Goal: Communication & Community: Answer question/provide support

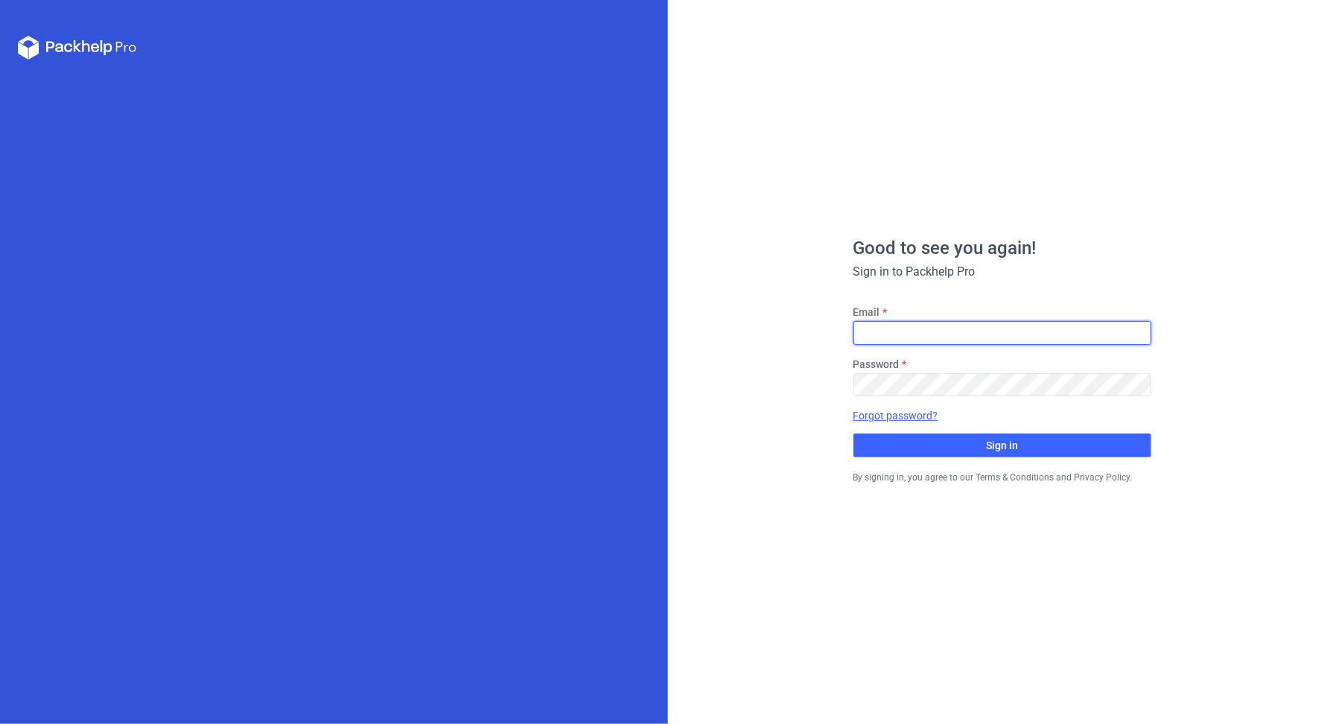
click at [896, 331] on input "Email" at bounding box center [1002, 333] width 298 height 24
type input "[PERSON_NAME][EMAIL_ADDRESS][PERSON_NAME][DOMAIN_NAME]"
click at [917, 398] on fieldset "Email michal.palasek@packhelp.com Password Forgot password? Sign in" at bounding box center [1002, 381] width 298 height 153
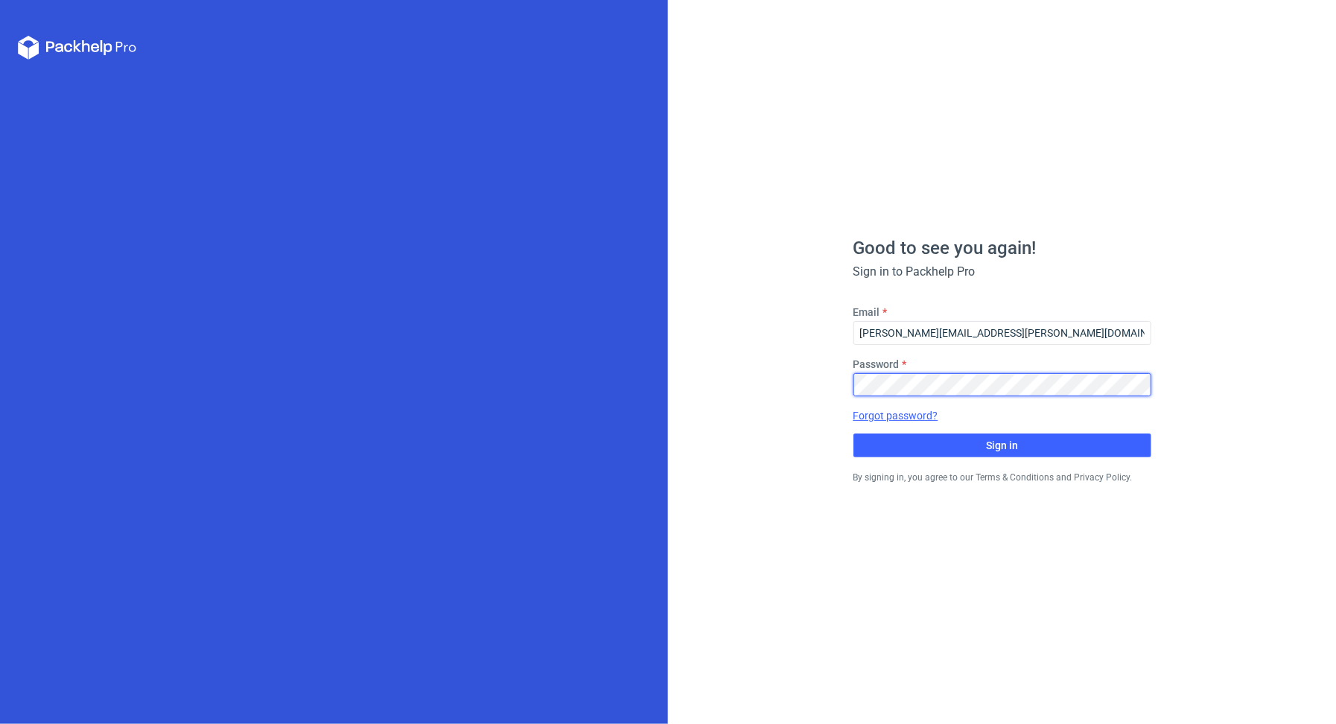
click at [853, 433] on button "Sign in" at bounding box center [1002, 445] width 298 height 24
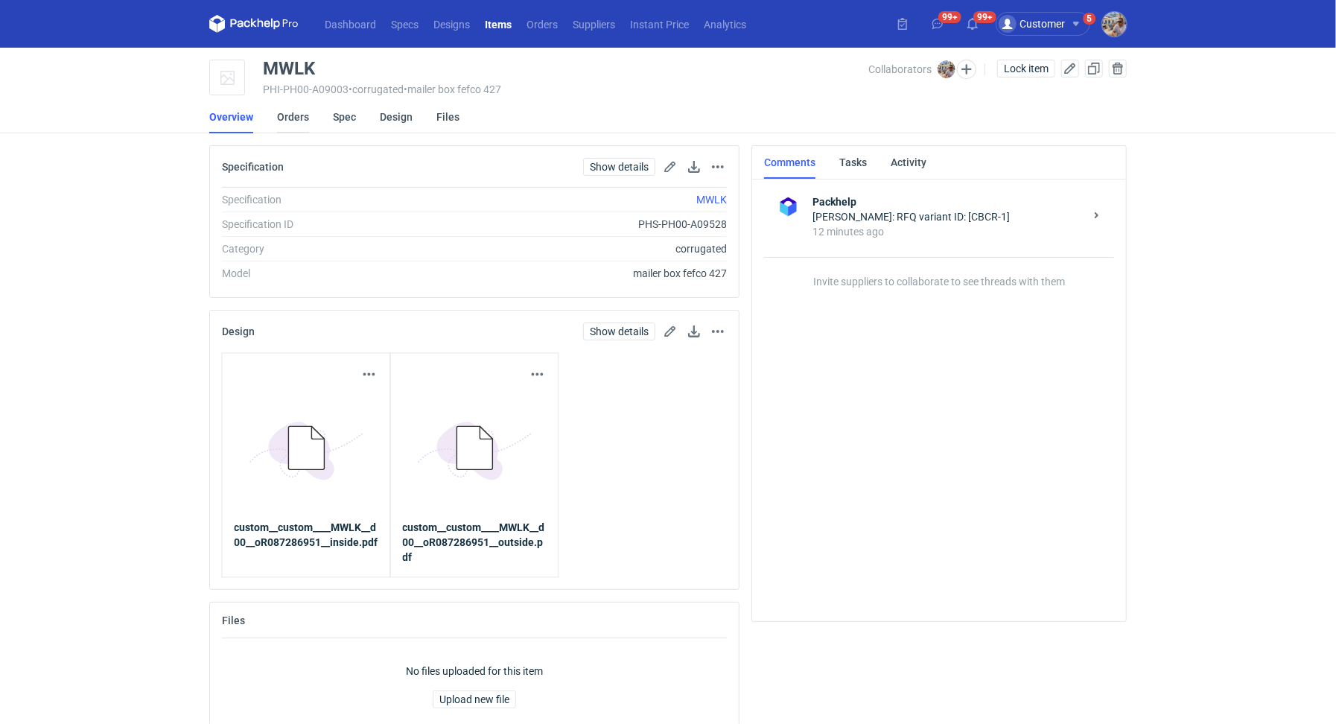
click at [287, 108] on link "Orders" at bounding box center [293, 117] width 32 height 33
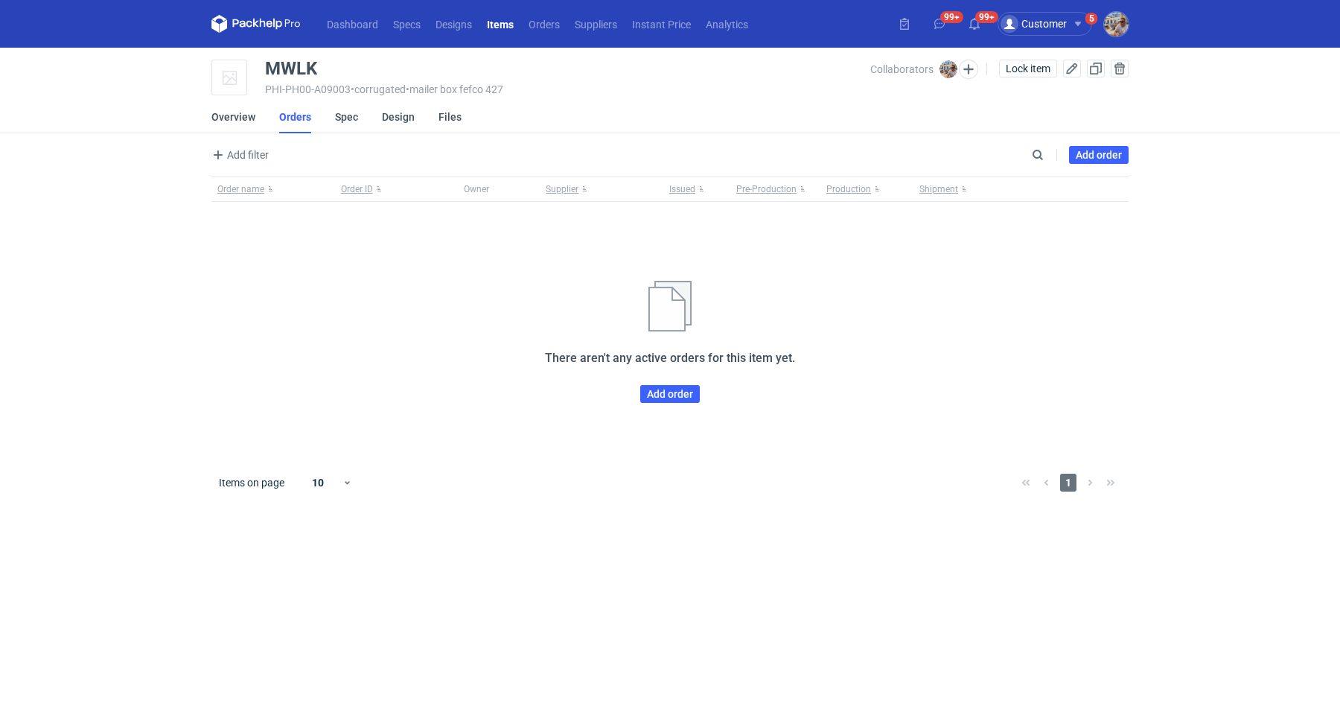
click at [678, 404] on div "Order name Order ID Owner Supplier Issued Pre-Production Production Shipment Th…" at bounding box center [669, 317] width 917 height 282
click at [680, 398] on link "Add order" at bounding box center [670, 394] width 60 height 18
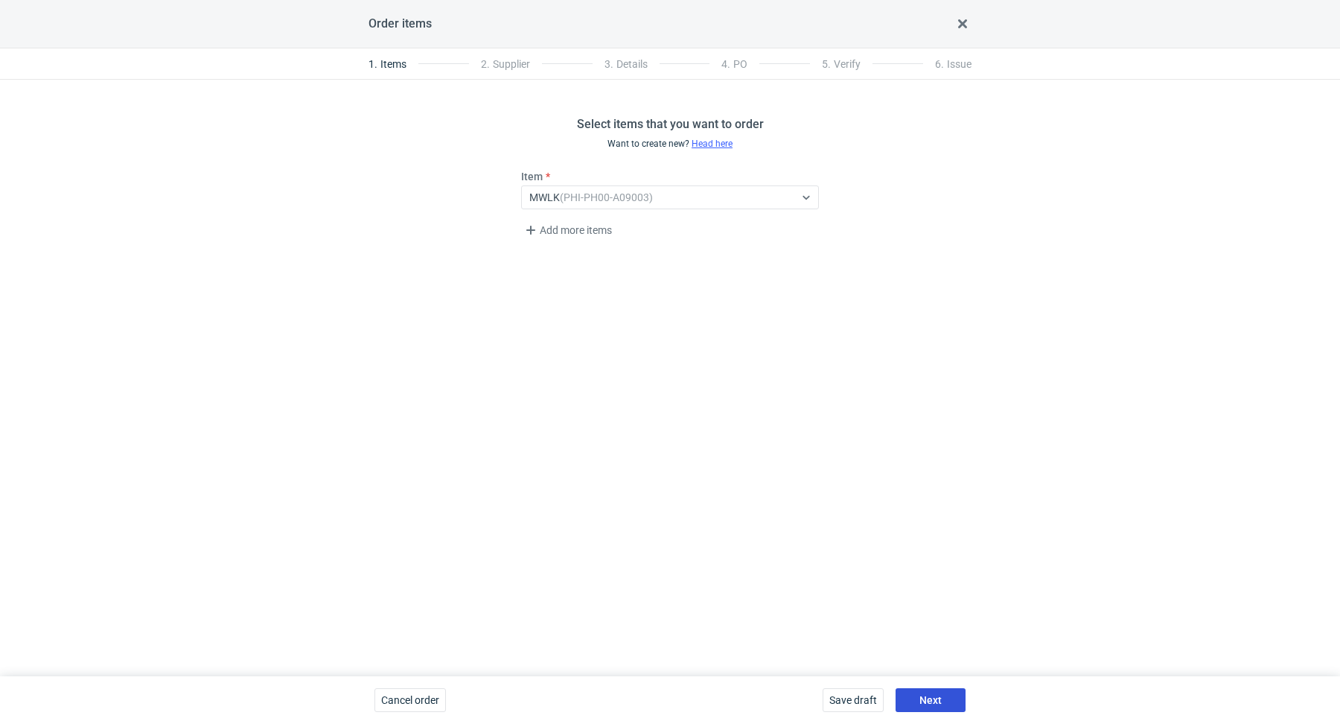
click at [934, 689] on button "Next" at bounding box center [931, 700] width 70 height 24
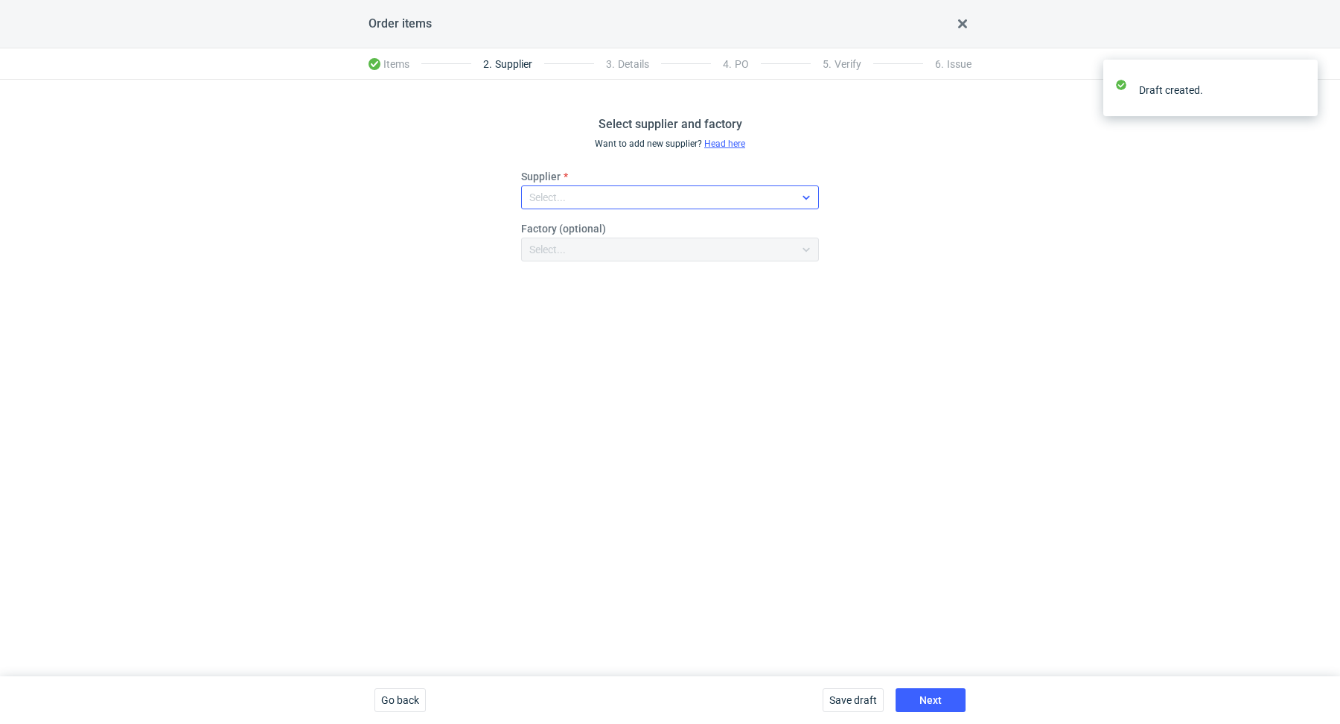
click at [564, 200] on div "Select..." at bounding box center [547, 197] width 36 height 15
type input "serwa"
click at [629, 235] on span "Serwach Sp.z.o.o" at bounding box center [591, 231] width 80 height 15
click at [922, 699] on span "Next" at bounding box center [931, 700] width 22 height 10
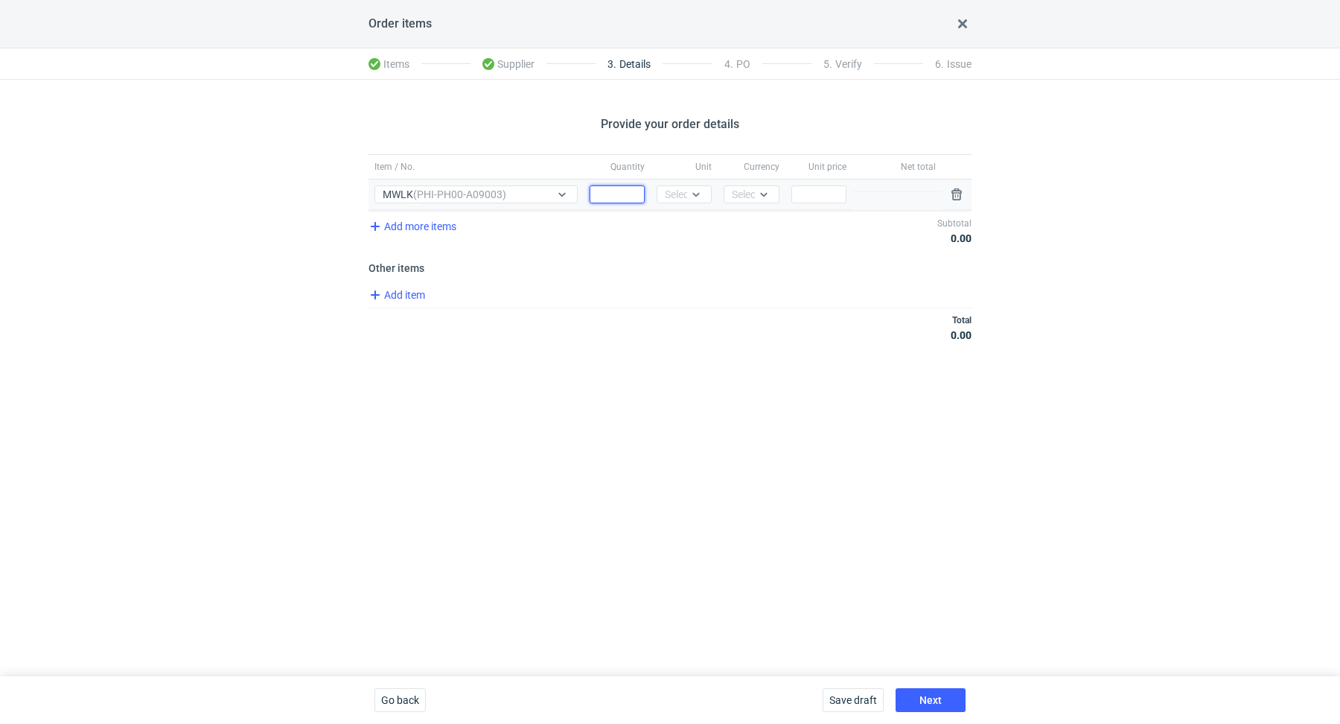
click at [620, 193] on input "Quantity" at bounding box center [617, 194] width 55 height 18
paste input "5000"
type input "5000"
click at [686, 195] on div "Select..." at bounding box center [683, 194] width 36 height 15
click at [685, 222] on div "pcs" at bounding box center [684, 224] width 31 height 15
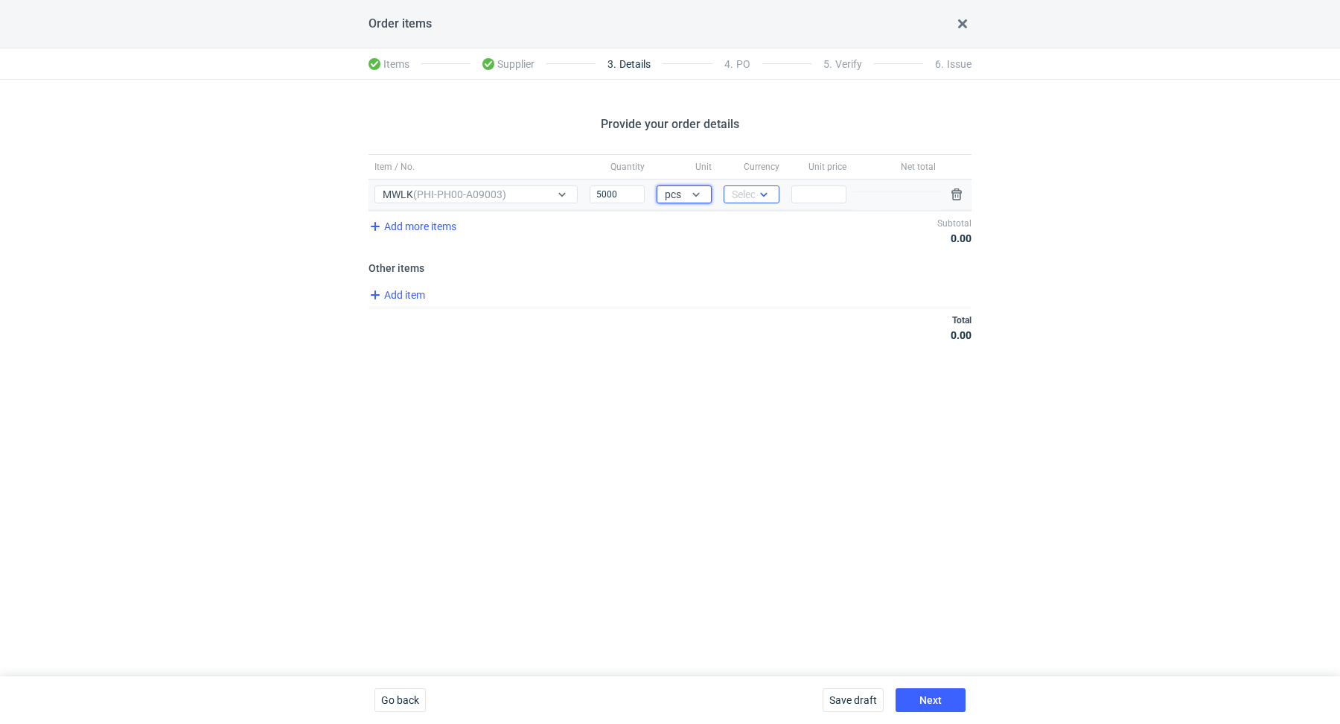
click at [742, 199] on div "Select..." at bounding box center [750, 194] width 36 height 15
click at [749, 229] on span "PLN" at bounding box center [746, 224] width 20 height 15
click at [827, 197] on input "Price" at bounding box center [819, 194] width 55 height 18
paste input "1.24"
type input "1.24"
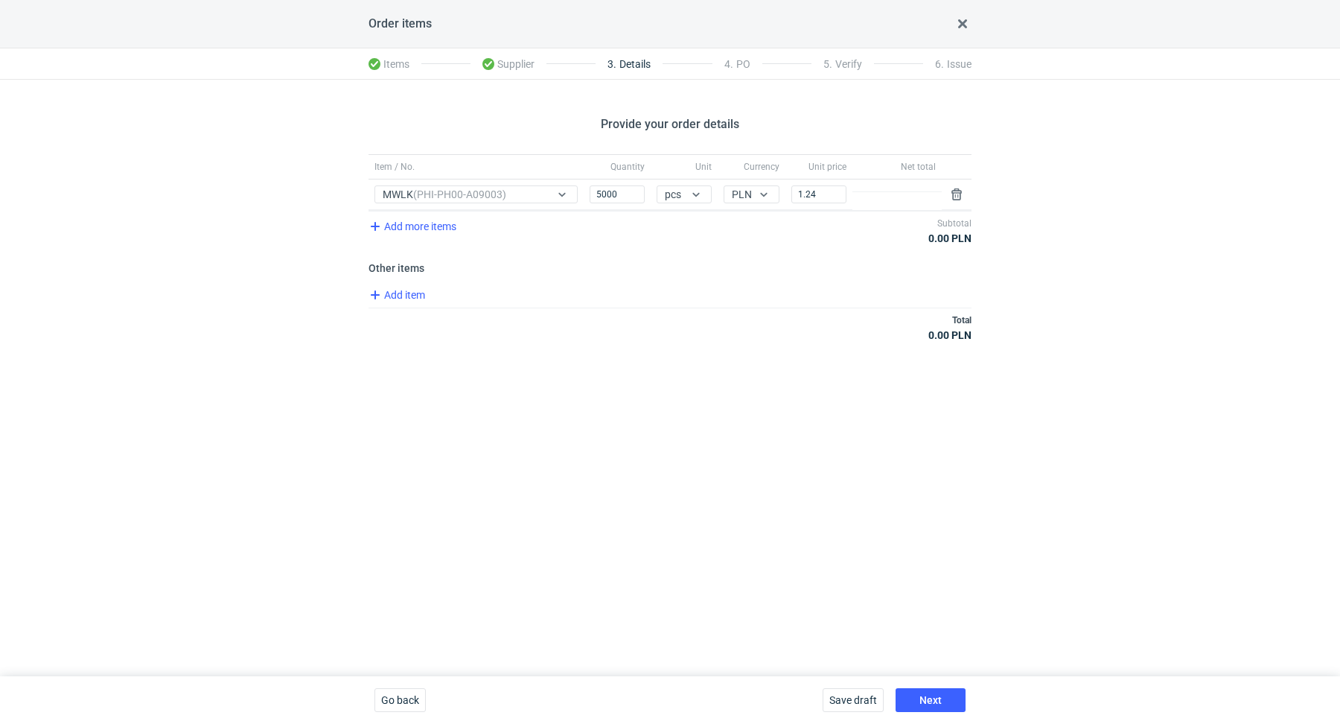
click at [752, 343] on div "Total 0.00 PLN" at bounding box center [670, 327] width 603 height 39
click at [408, 299] on span "Add item" at bounding box center [396, 295] width 60 height 18
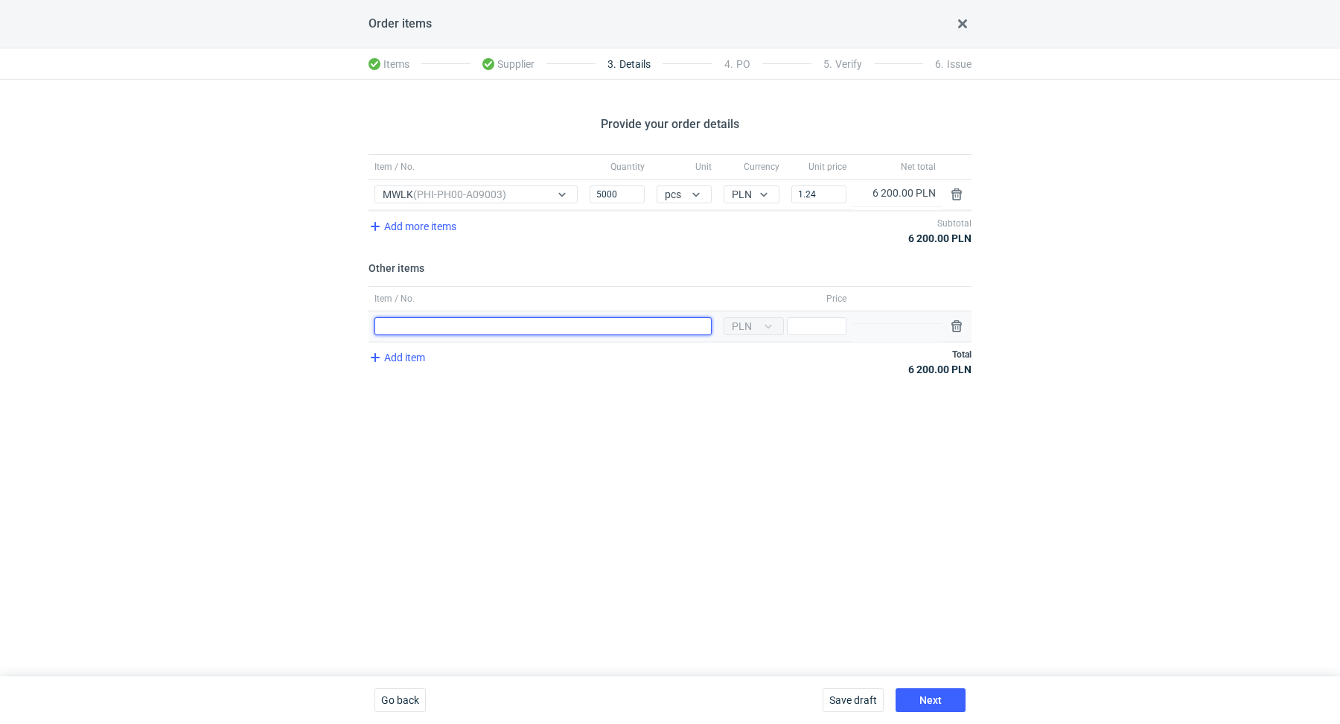
click at [517, 320] on input "Item / No." at bounding box center [543, 326] width 337 height 18
type input "Polimer"
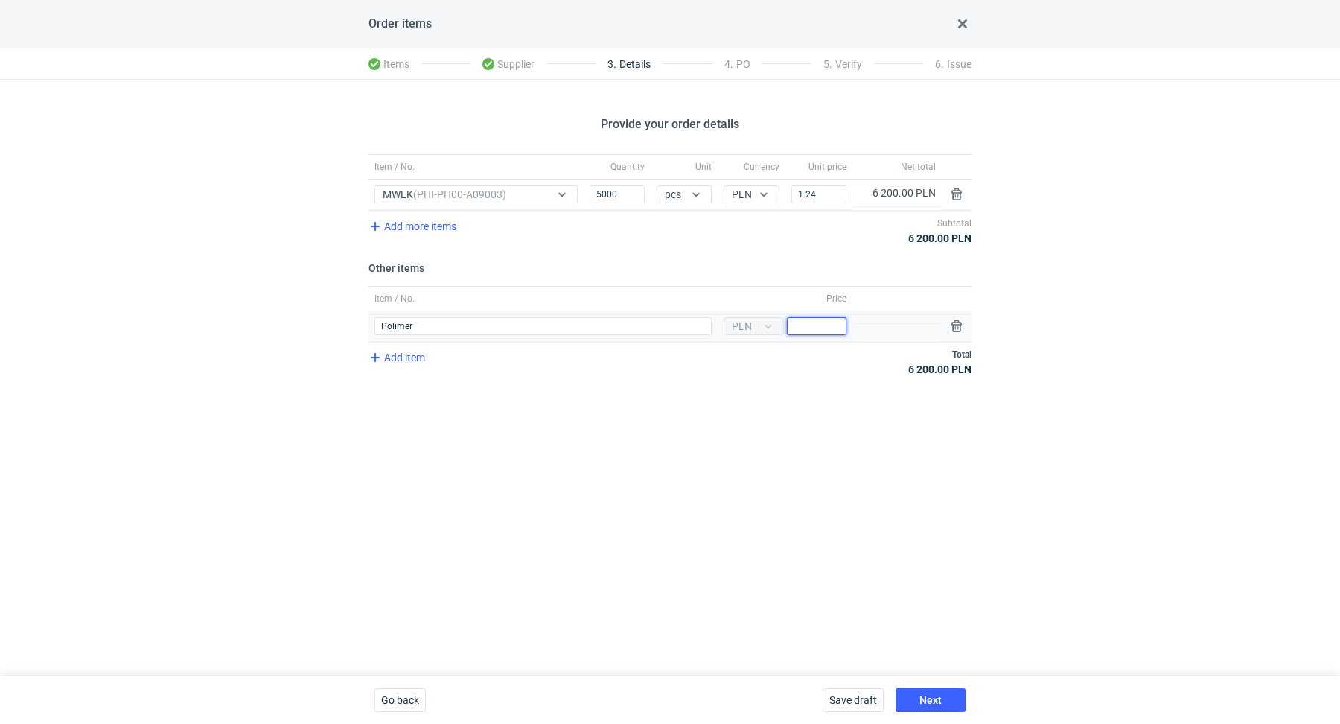
click at [841, 324] on input "Price" at bounding box center [817, 326] width 60 height 18
type input "900"
click at [926, 695] on span "Next" at bounding box center [931, 700] width 22 height 10
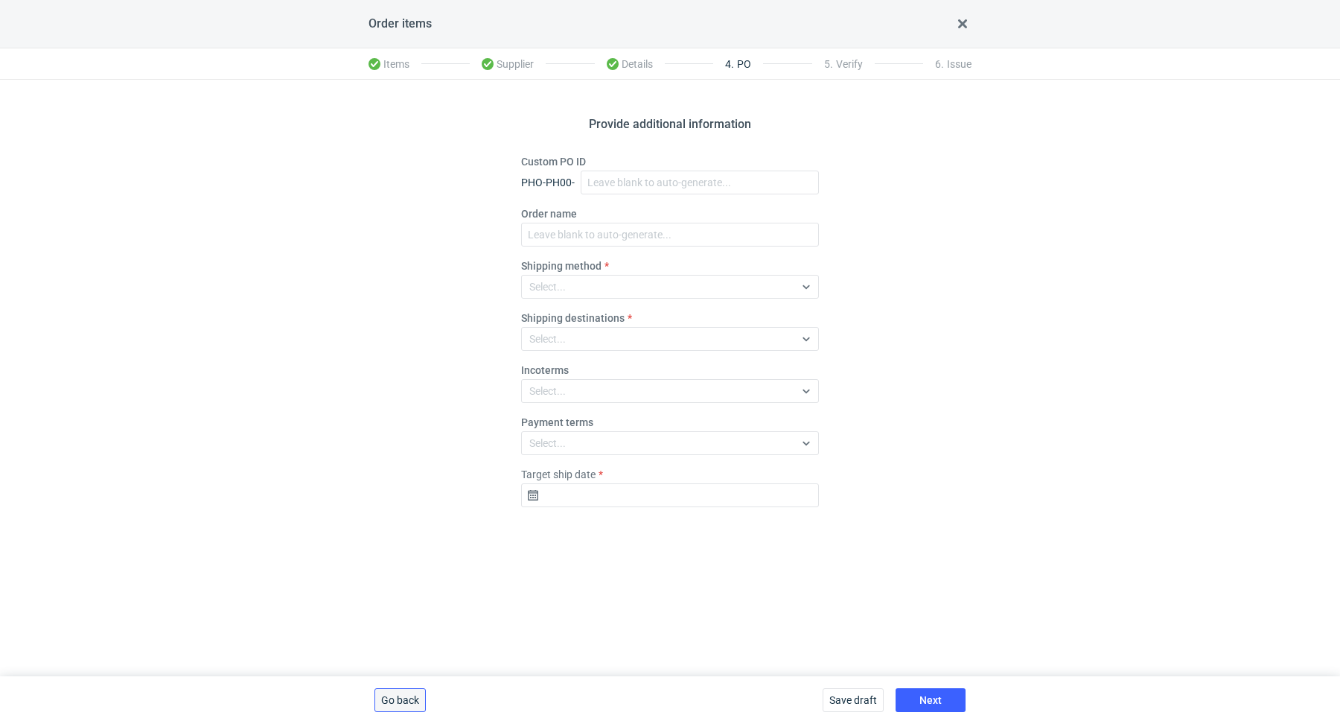
click at [395, 692] on button "Go back" at bounding box center [400, 700] width 51 height 24
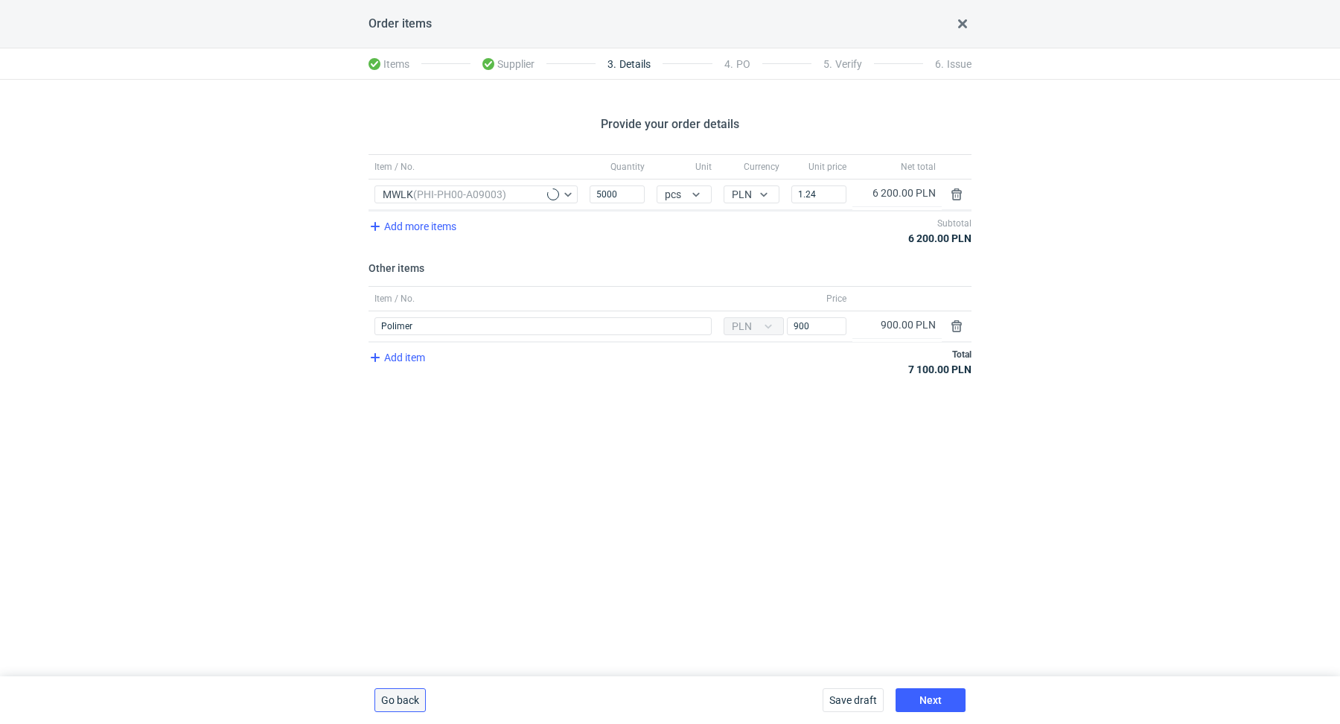
click at [395, 692] on button "Go back" at bounding box center [400, 700] width 51 height 24
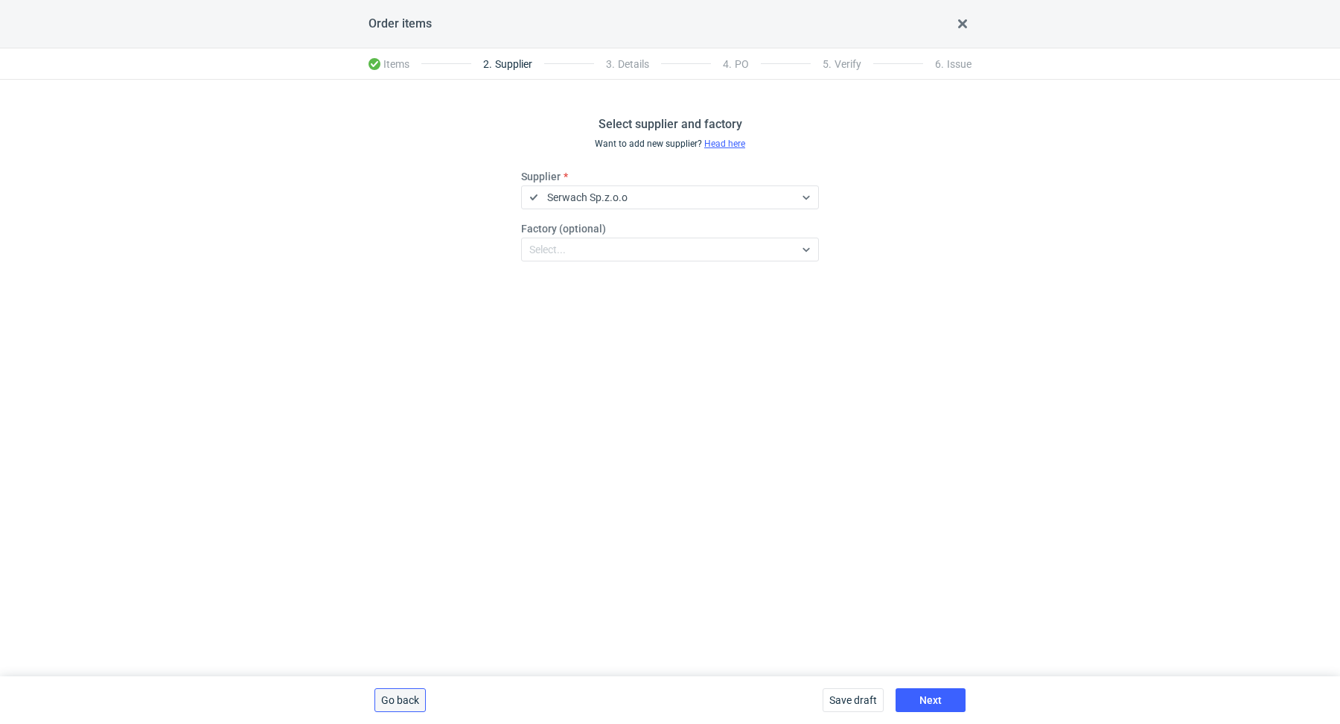
click at [395, 692] on button "Go back" at bounding box center [400, 700] width 51 height 24
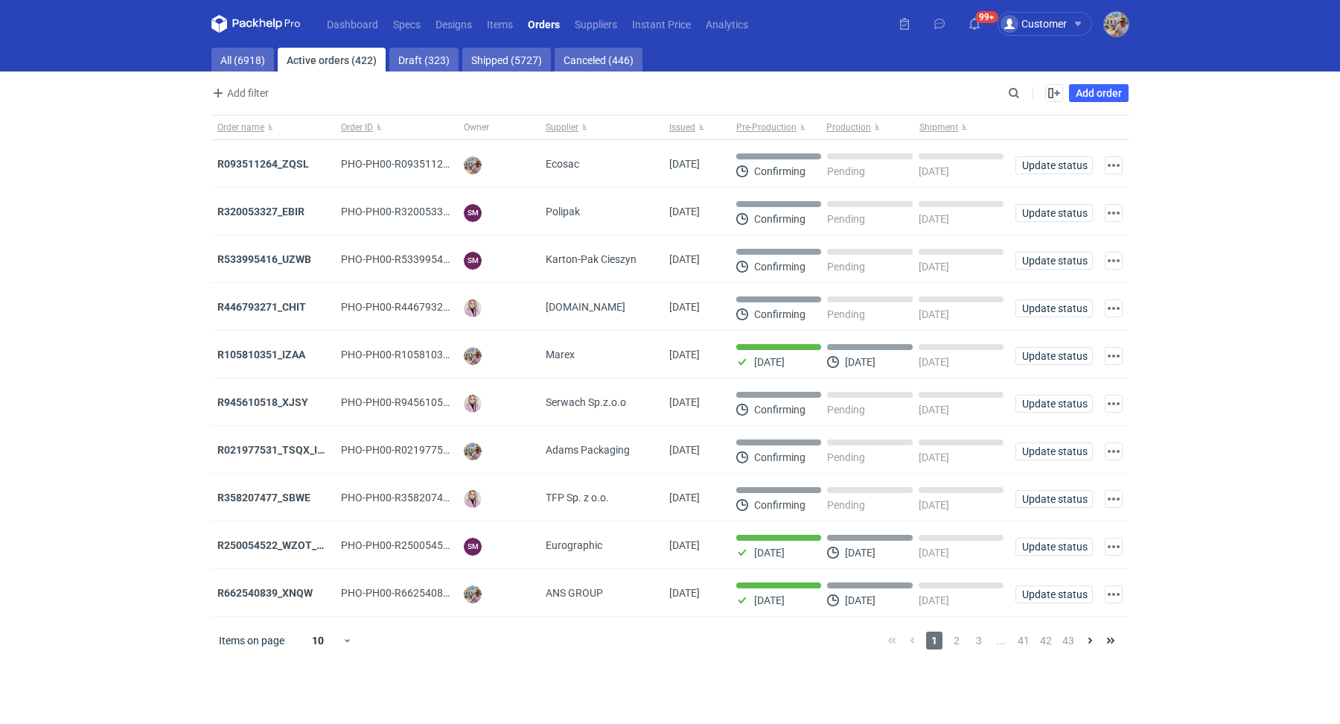
click at [264, 47] on nav "Dashboard Specs Designs Items Orders Suppliers Instant Price Analytics" at bounding box center [483, 24] width 544 height 48
click at [253, 54] on link "All (6918)" at bounding box center [242, 60] width 63 height 24
click at [1007, 89] on input "Search" at bounding box center [949, 93] width 147 height 18
paste input "WCXK"
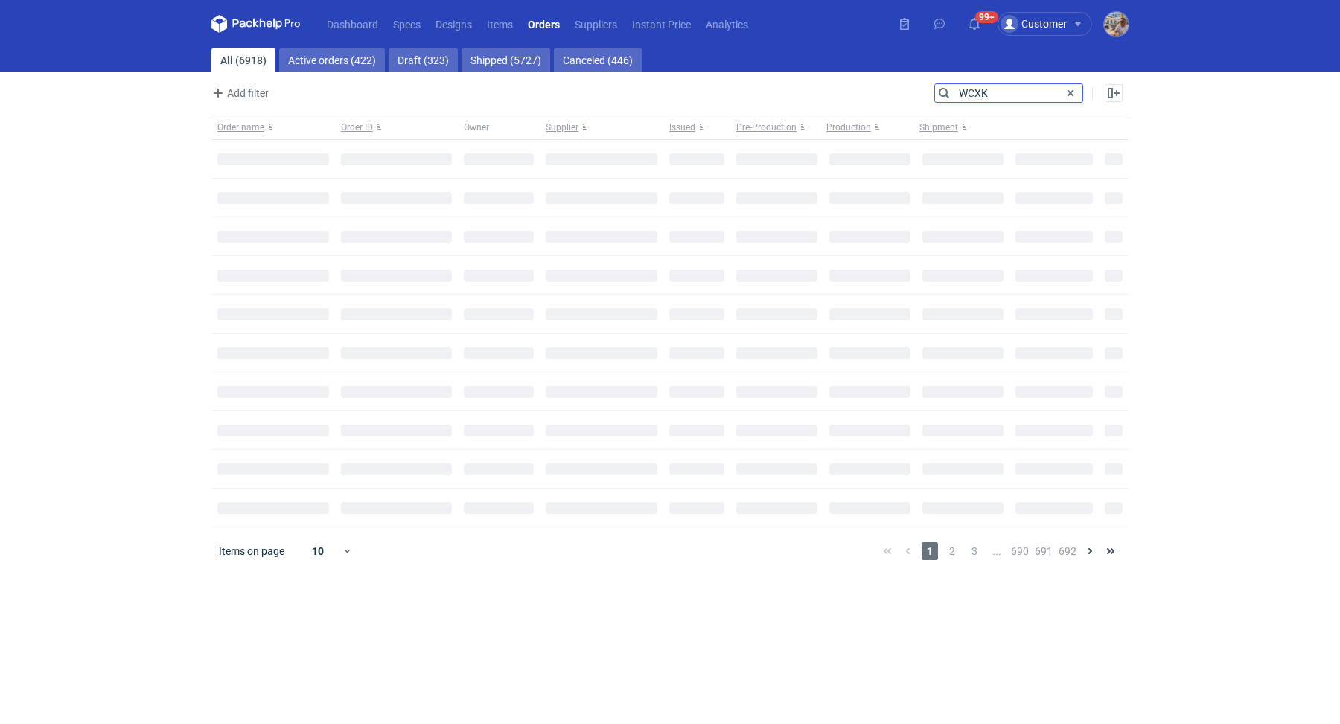
type input "WCXK"
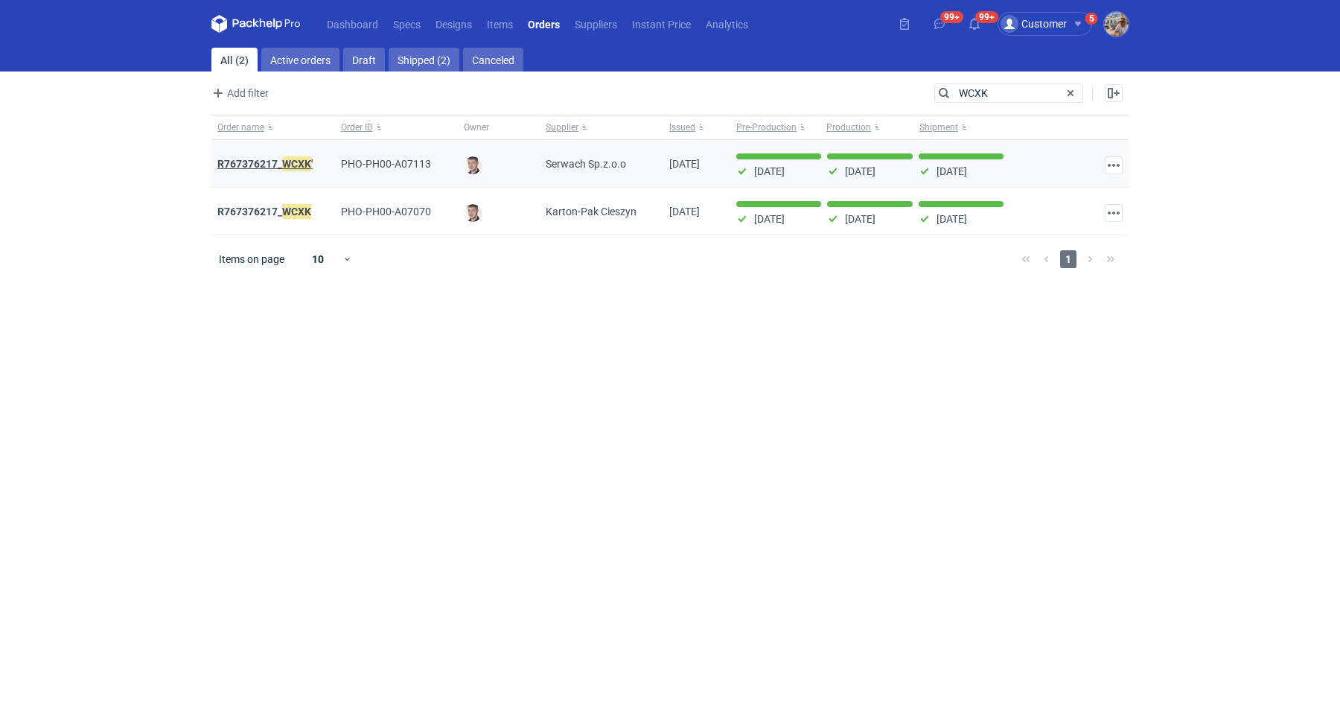
click at [235, 162] on strong "R767376217_ WCXK '" at bounding box center [264, 164] width 95 height 16
click at [273, 215] on strong "R767376217_ WCXK" at bounding box center [264, 211] width 94 height 16
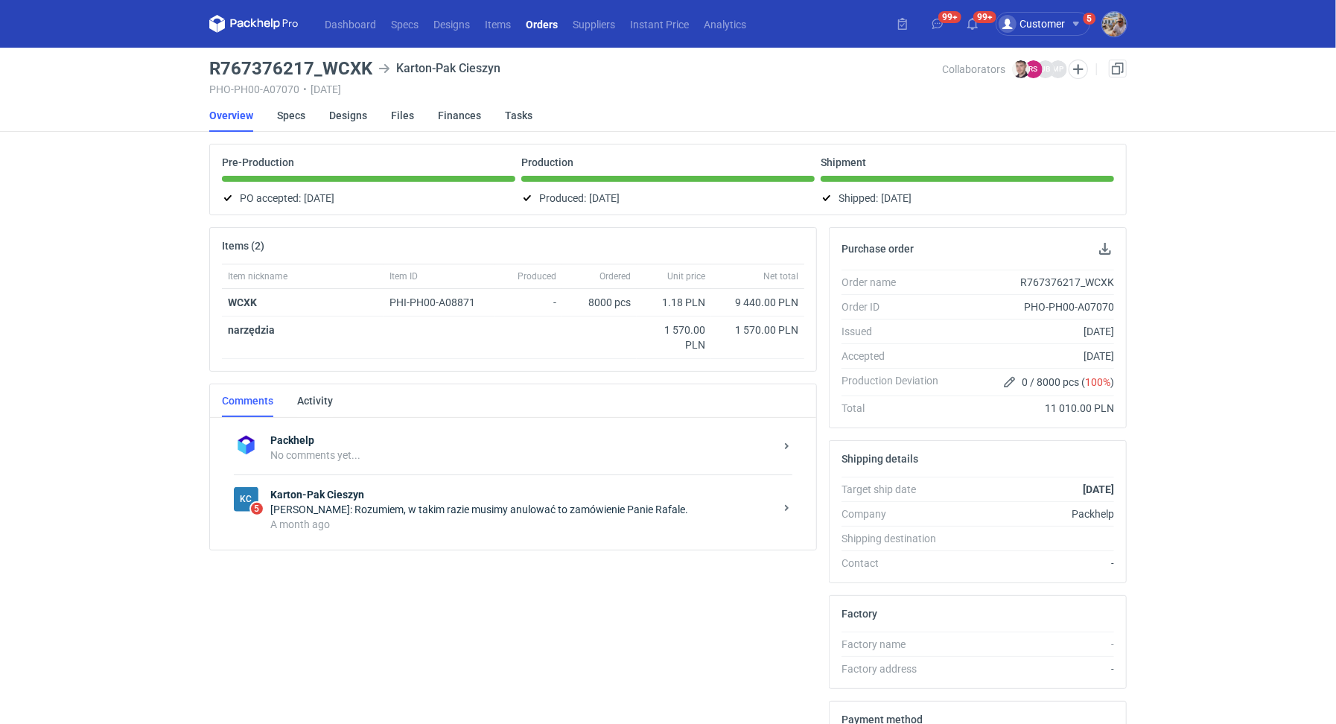
click at [361, 509] on div "Maciej Sikora: Rozumiem, w takim razie musimy anulować to zamówienie Panie Rafa…" at bounding box center [522, 509] width 504 height 15
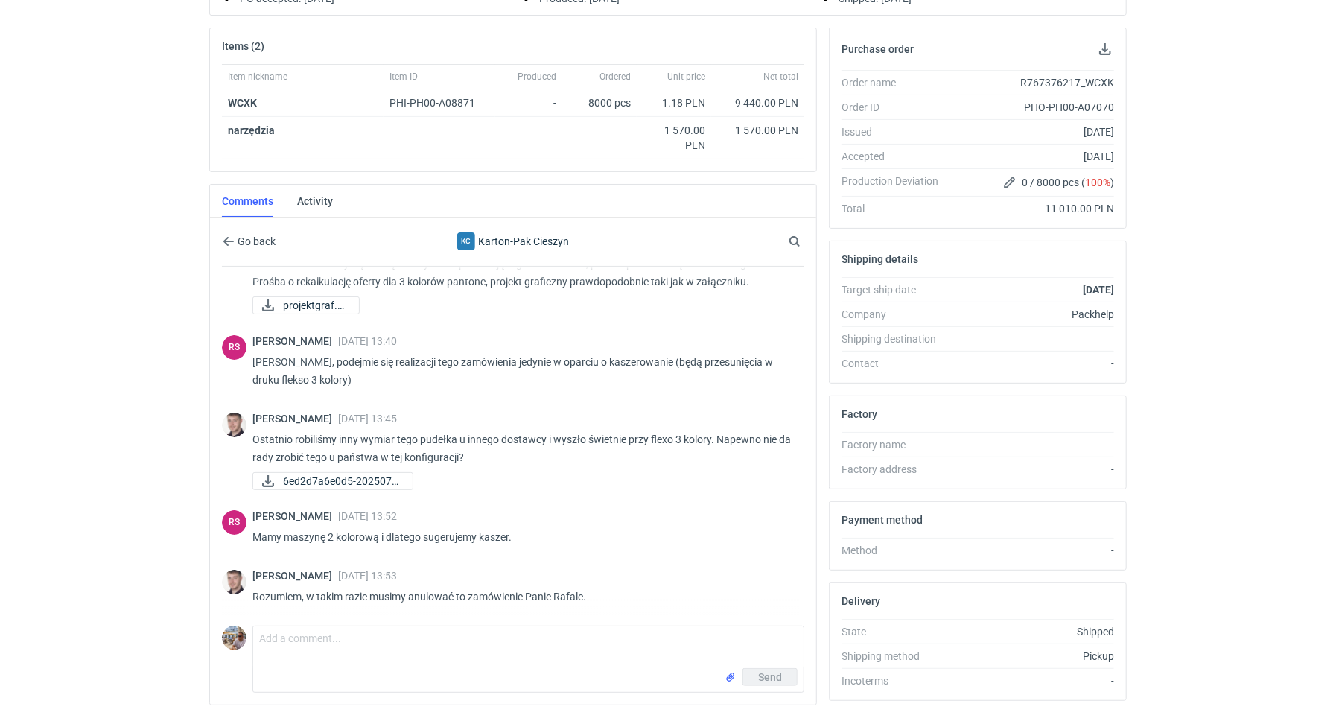
scroll to position [206, 0]
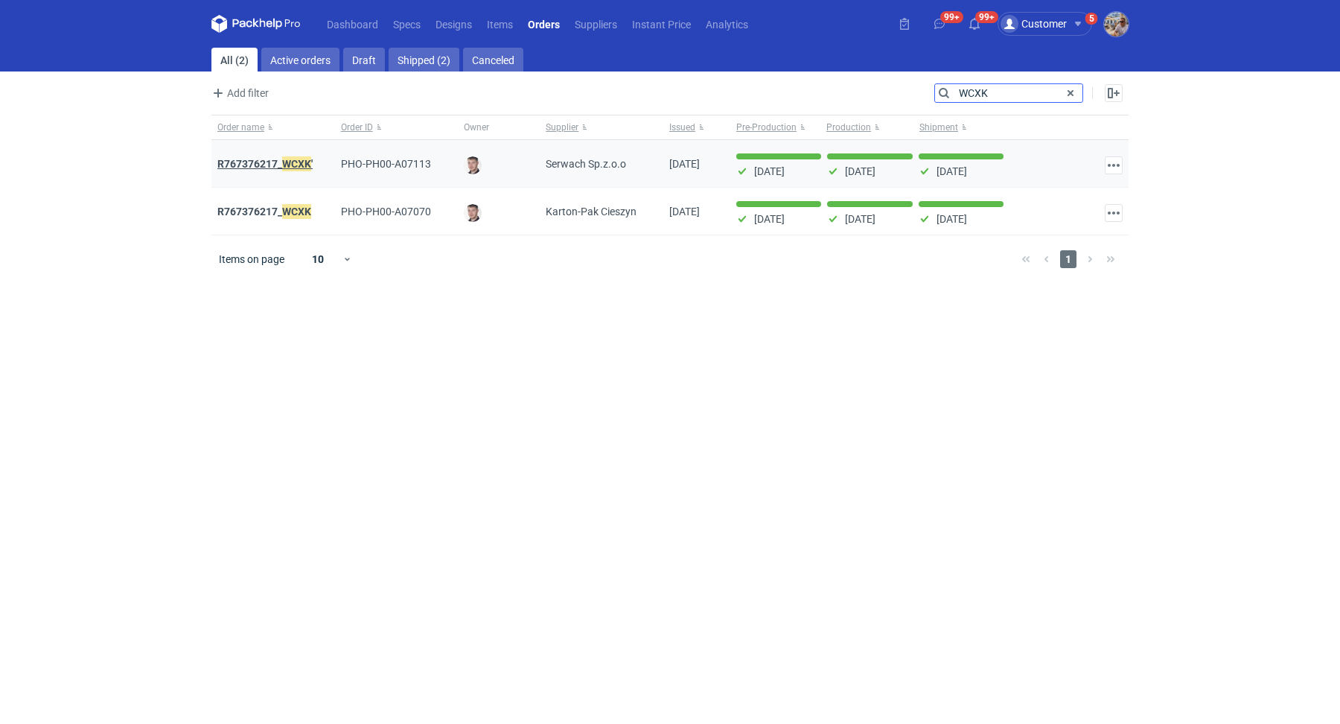
click at [305, 158] on em "WCXK" at bounding box center [296, 164] width 29 height 16
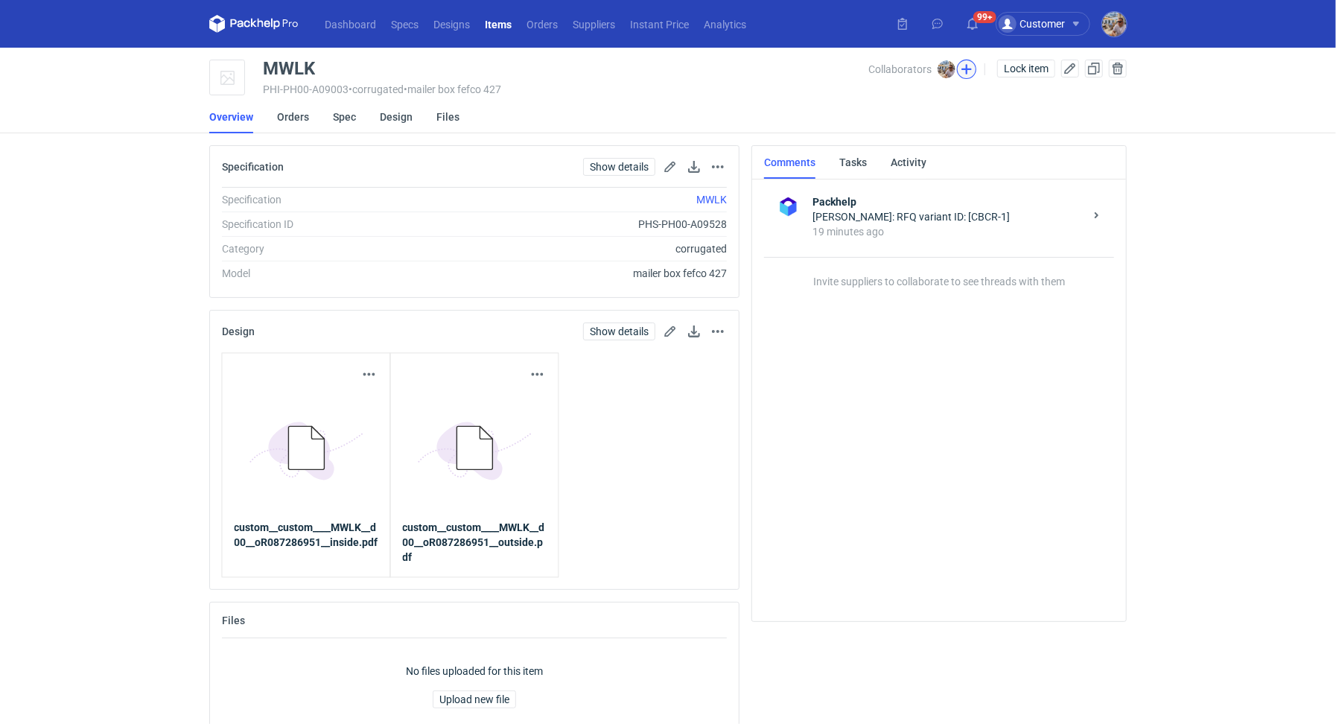
click at [967, 71] on button "button" at bounding box center [966, 69] width 19 height 19
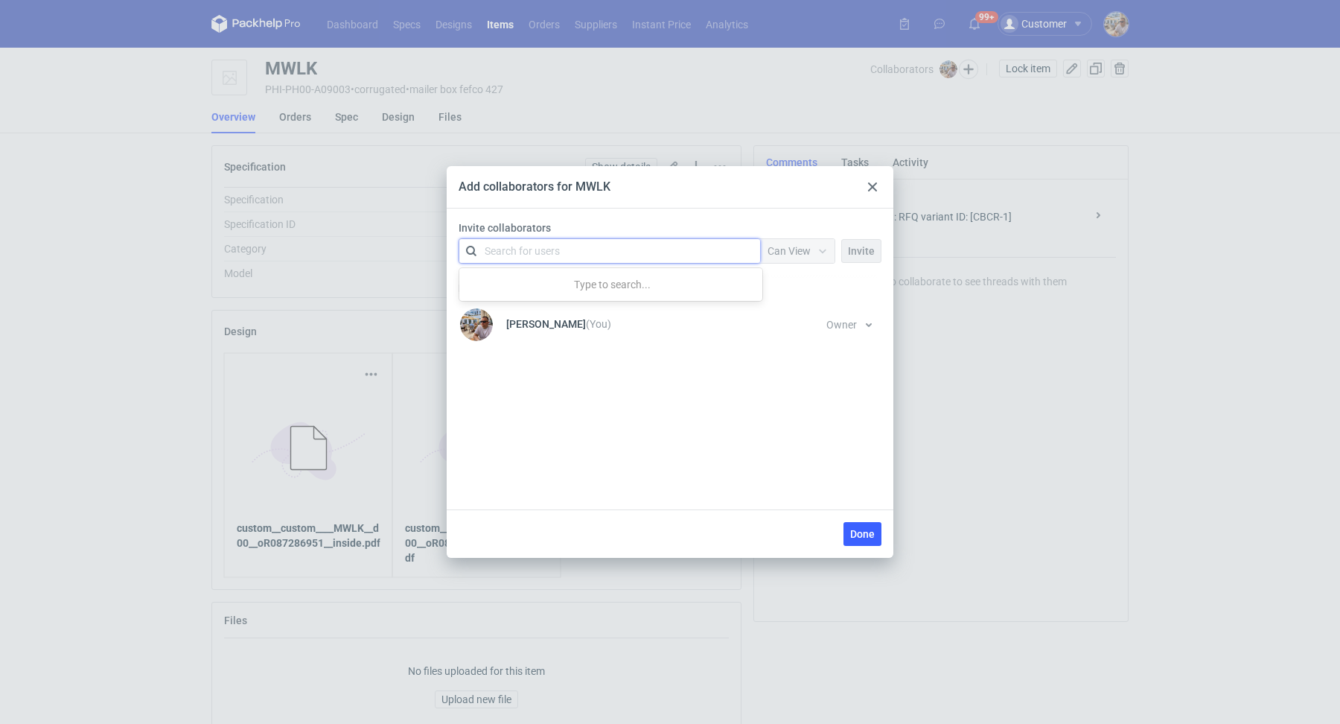
click at [553, 243] on div "Search for users" at bounding box center [522, 250] width 75 height 15
type input "serwa"
click at [576, 281] on div "[PERSON_NAME] • Serwach Sp.z.o.o" at bounding box center [578, 286] width 166 height 15
click at [816, 255] on div at bounding box center [823, 251] width 24 height 12
click at [806, 299] on div "Can Edit" at bounding box center [799, 308] width 63 height 21
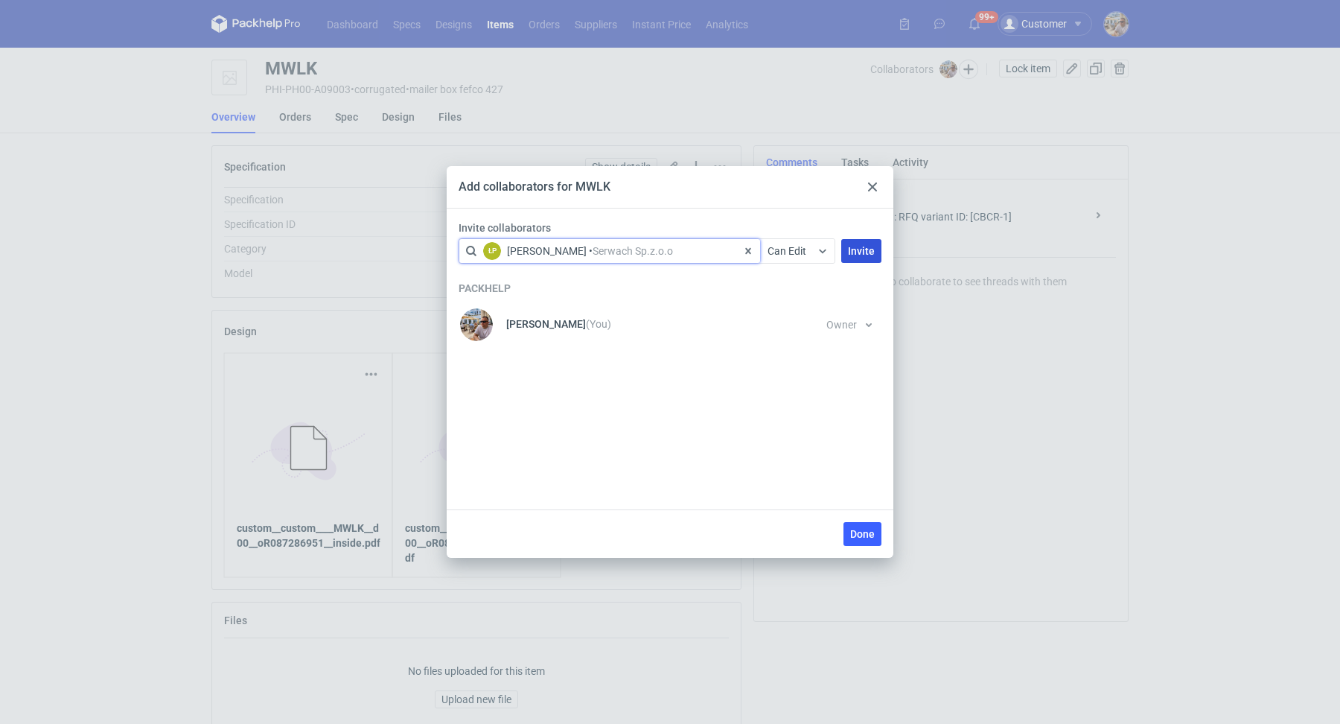
click at [851, 251] on span "Invite" at bounding box center [861, 251] width 27 height 10
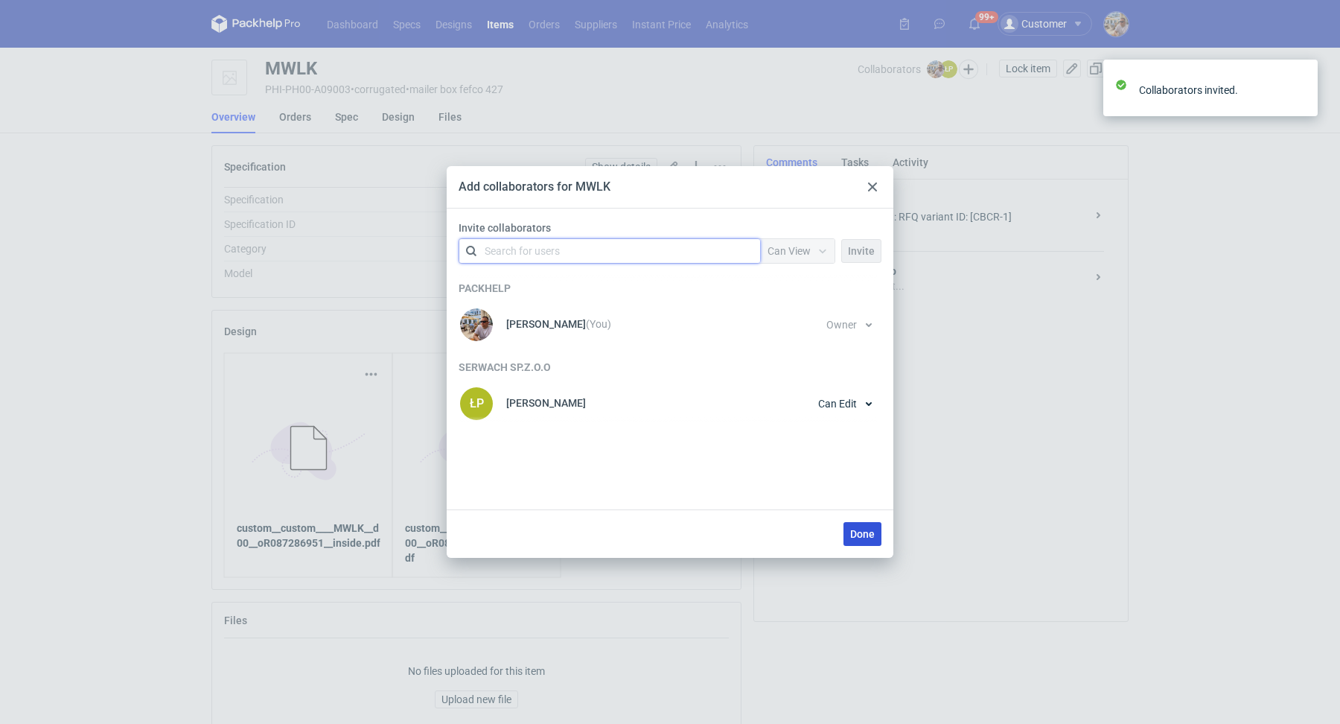
click at [853, 529] on span "Done" at bounding box center [862, 534] width 25 height 10
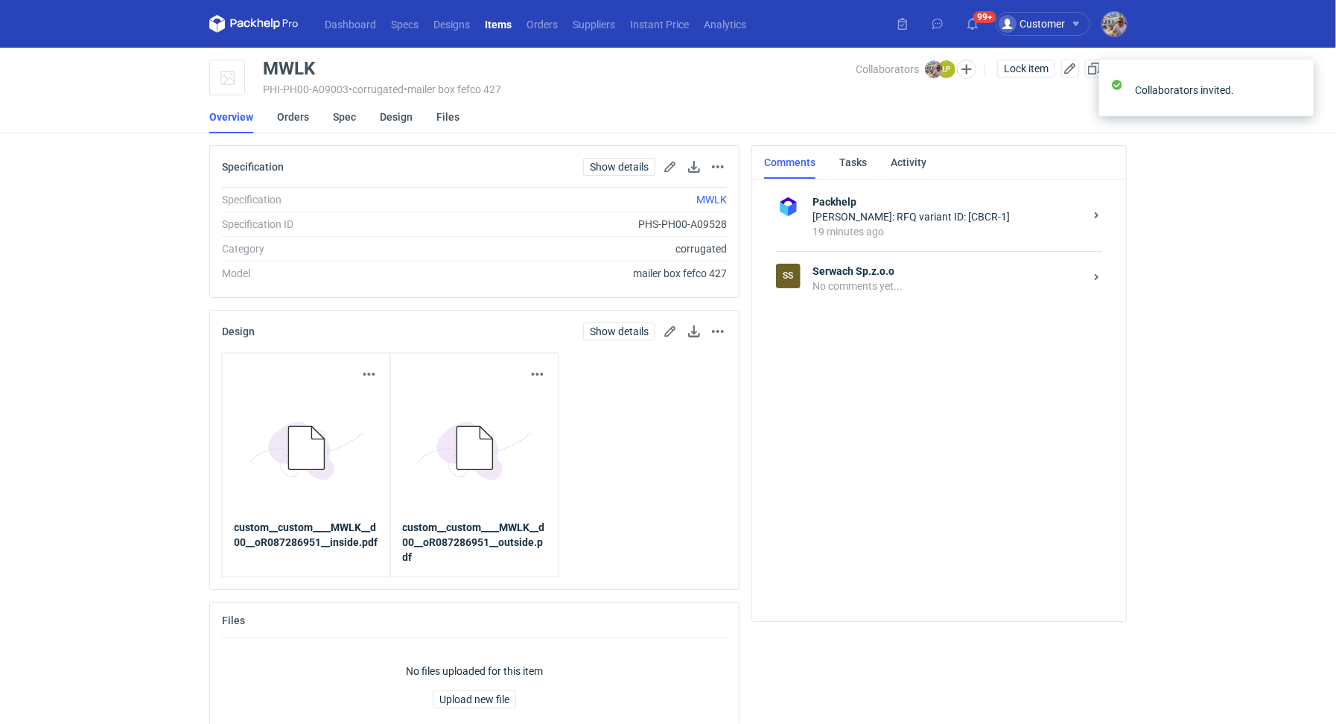
click at [857, 293] on div "SS Serwach Sp.z.o.o No comments yet..." at bounding box center [939, 278] width 326 height 54
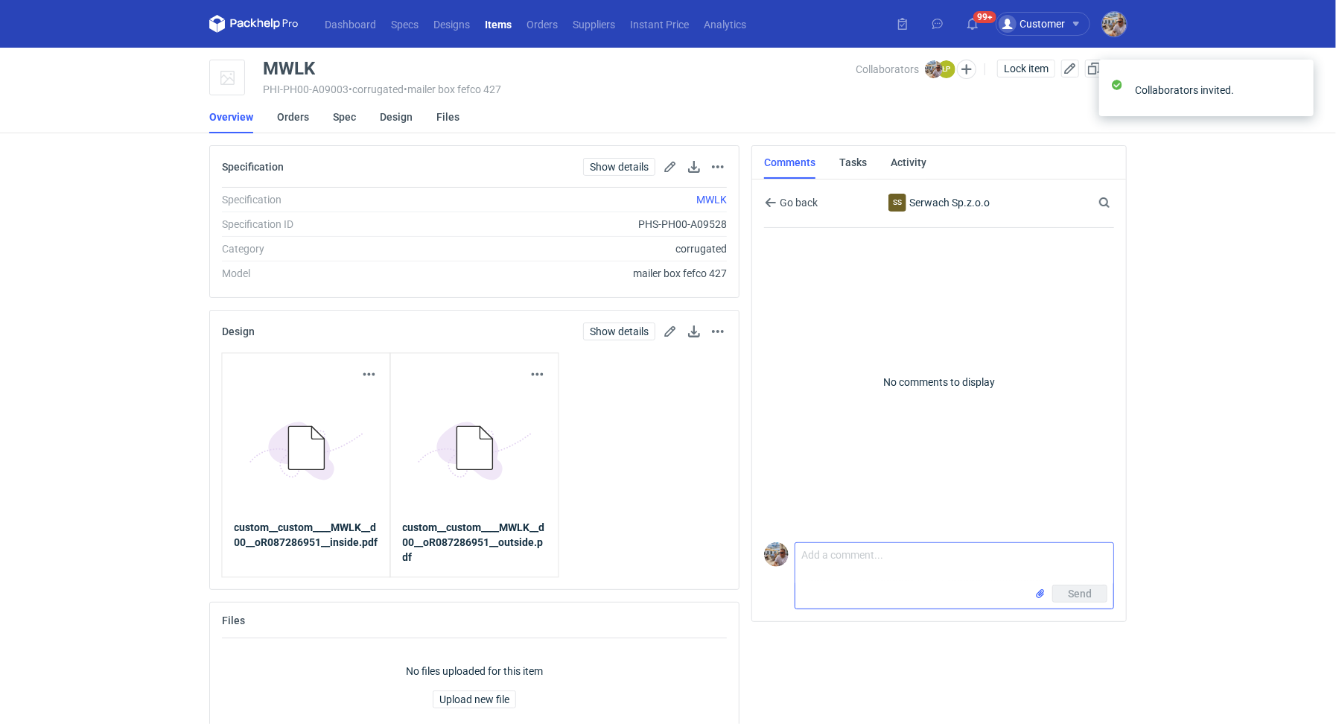
click at [827, 579] on textarea "Comment message" at bounding box center [954, 564] width 318 height 42
paste textarea "CBCR - 1"
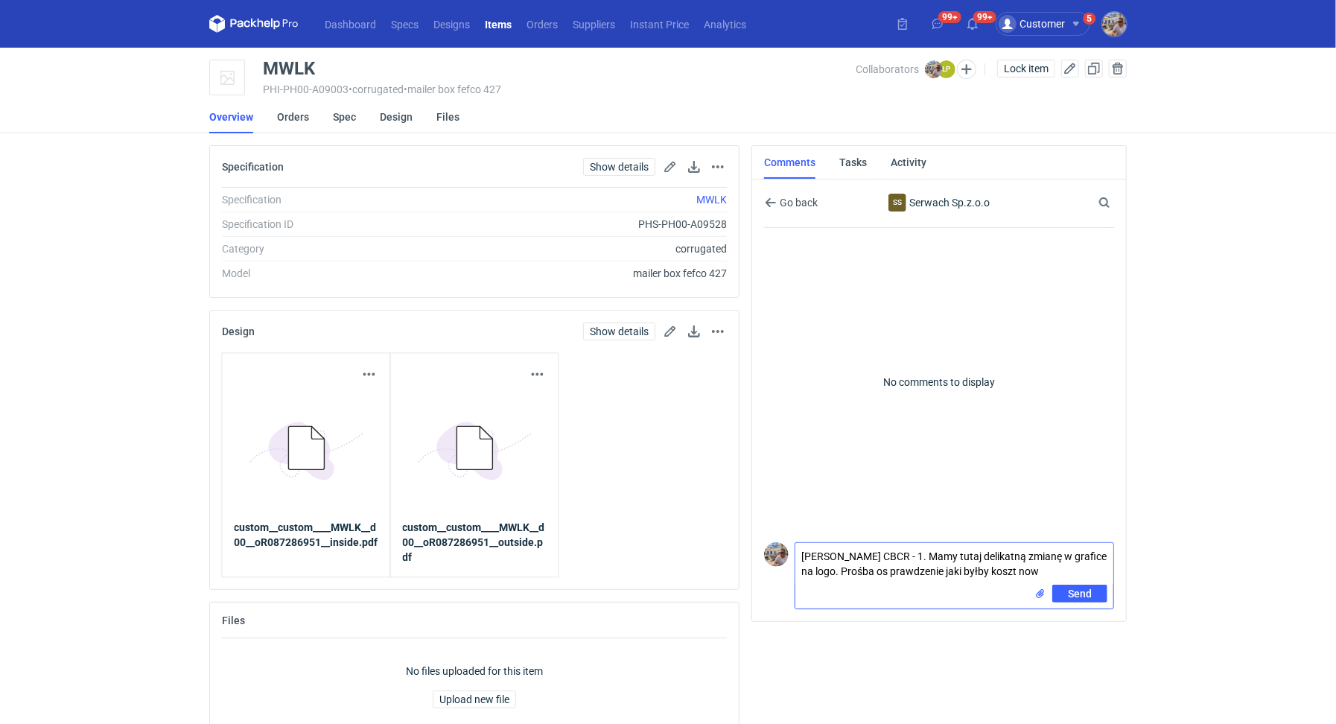
click at [927, 573] on textarea "[PERSON_NAME] CBCR - 1. Mamy tutaj delikatną zmianę w grafice na logo. Prośba o…" at bounding box center [954, 564] width 318 height 42
click at [923, 573] on textarea "[PERSON_NAME] CBCR - 1. Mamy tutaj delikatną zmianę w grafice na logo. Prośba o…" at bounding box center [954, 564] width 318 height 42
click at [1090, 573] on textarea "[PERSON_NAME] CBCR - 1. Mamy tutaj delikatną zmianę w grafice na logo. Prośba o…" at bounding box center [954, 564] width 318 height 42
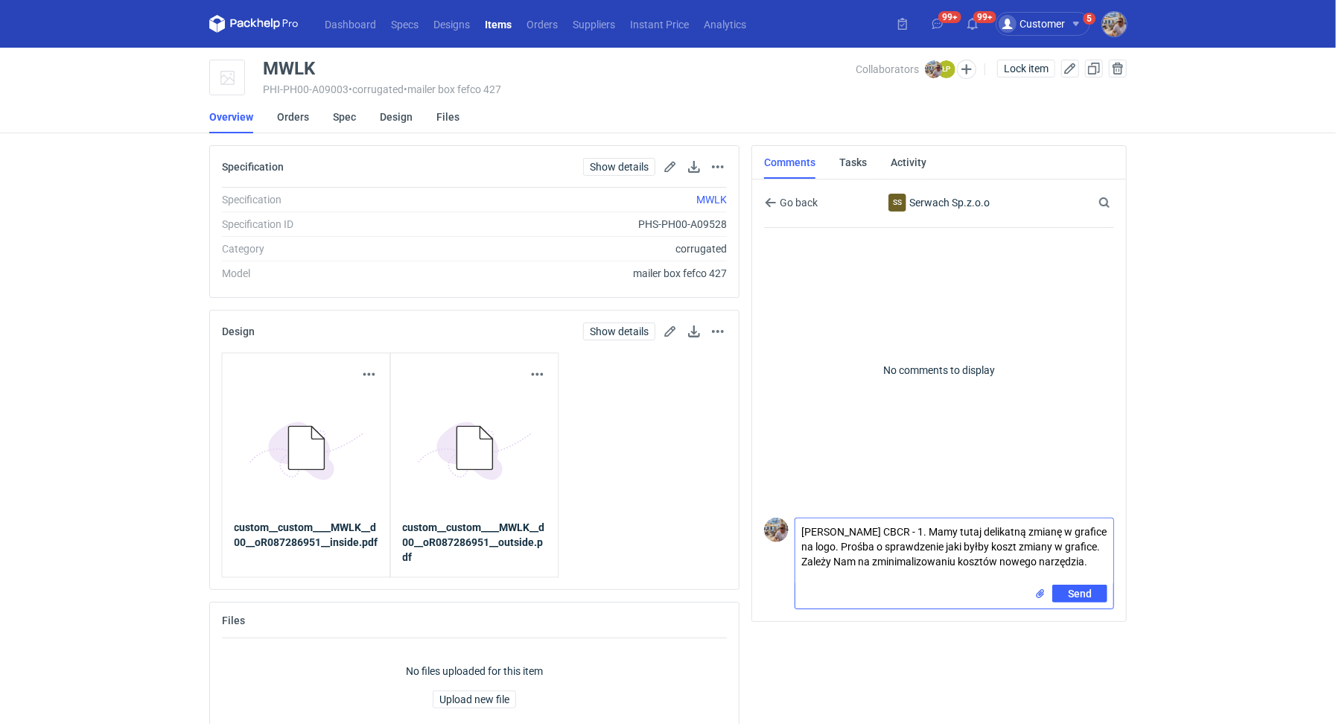
type textarea "[PERSON_NAME] CBCR - 1. Mamy tutaj delikatną zmianę w grafice na logo. Prośba o…"
click at [1039, 594] on input "file" at bounding box center [1040, 594] width 12 height 16
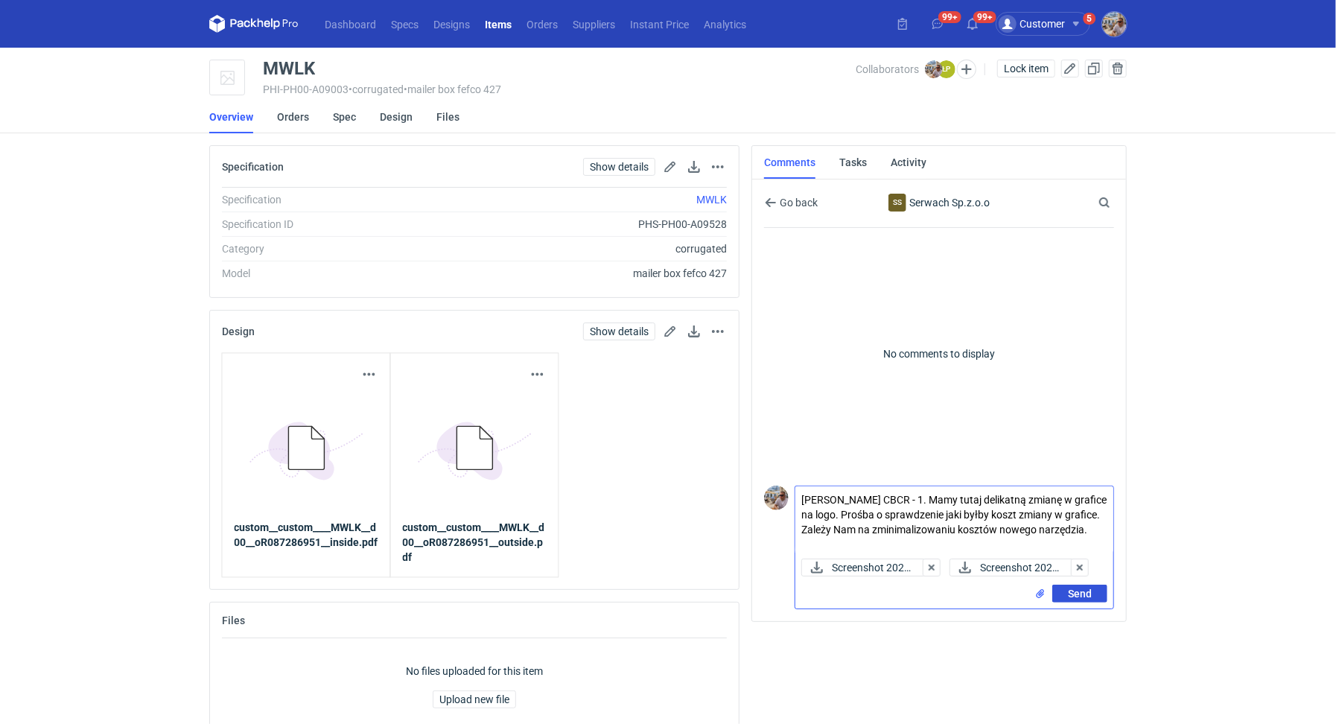
click at [1073, 597] on span "Send" at bounding box center [1080, 593] width 24 height 10
